Goal: Information Seeking & Learning: Learn about a topic

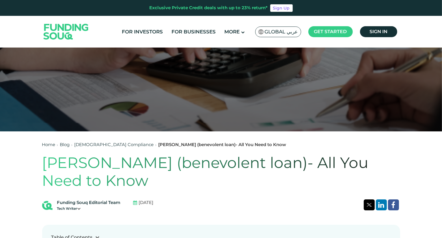
scroll to position [115, 0]
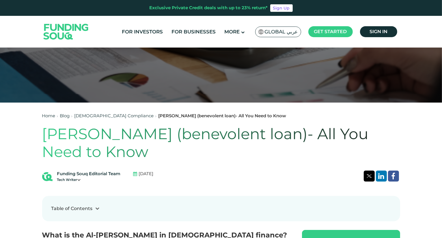
click at [79, 179] on icon at bounding box center [78, 179] width 3 height 3
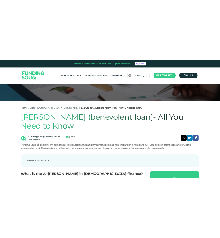
scroll to position [144, 0]
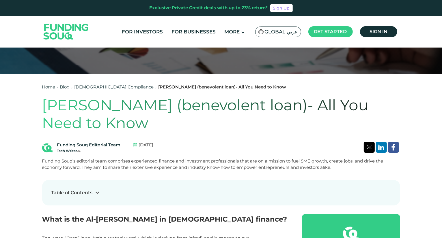
click at [72, 151] on div "Tech Writer" at bounding box center [88, 151] width 63 height 5
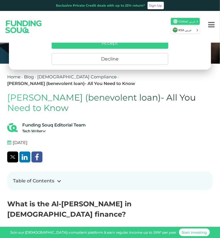
scroll to position [0, 0]
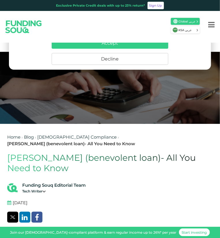
drag, startPoint x: 69, startPoint y: 165, endPoint x: 2, endPoint y: 155, distance: 67.1
copy h1 "[PERSON_NAME] (benevolent loan)- All You Need to Know"
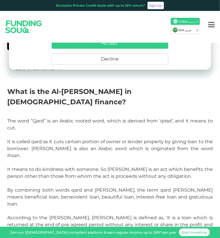
scroll to position [173, 0]
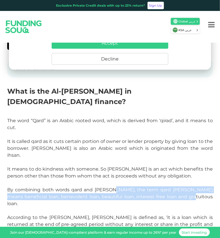
drag, startPoint x: 179, startPoint y: 174, endPoint x: 107, endPoint y: 166, distance: 72.0
click at [107, 166] on p "The word “Qard” is an Arabic rooted word, which is derived from ‘qirad’, and it…" at bounding box center [109, 193] width 205 height 152
copy span "the term qard [PERSON_NAME] means beneficial loan, benevolent loan, beautiful l…"
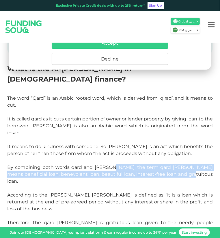
scroll to position [202, 0]
